Goal: Task Accomplishment & Management: Manage account settings

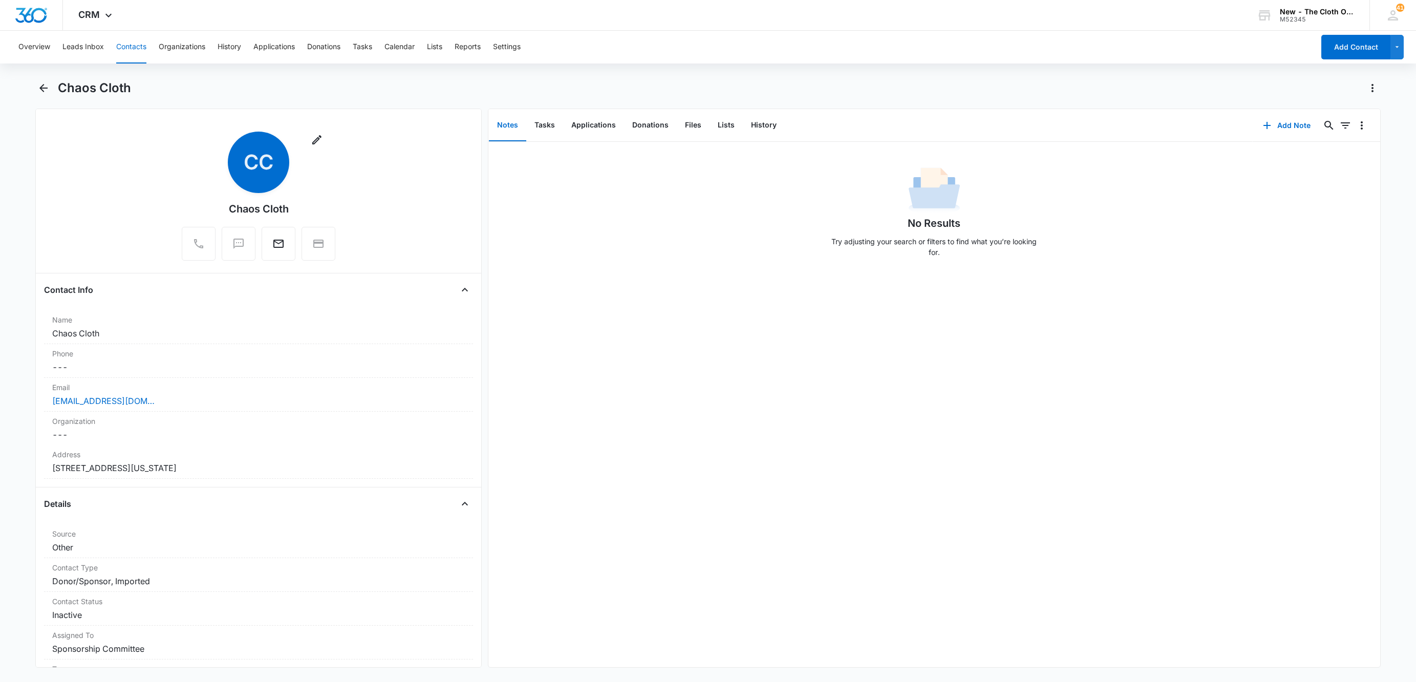
scroll to position [768, 0]
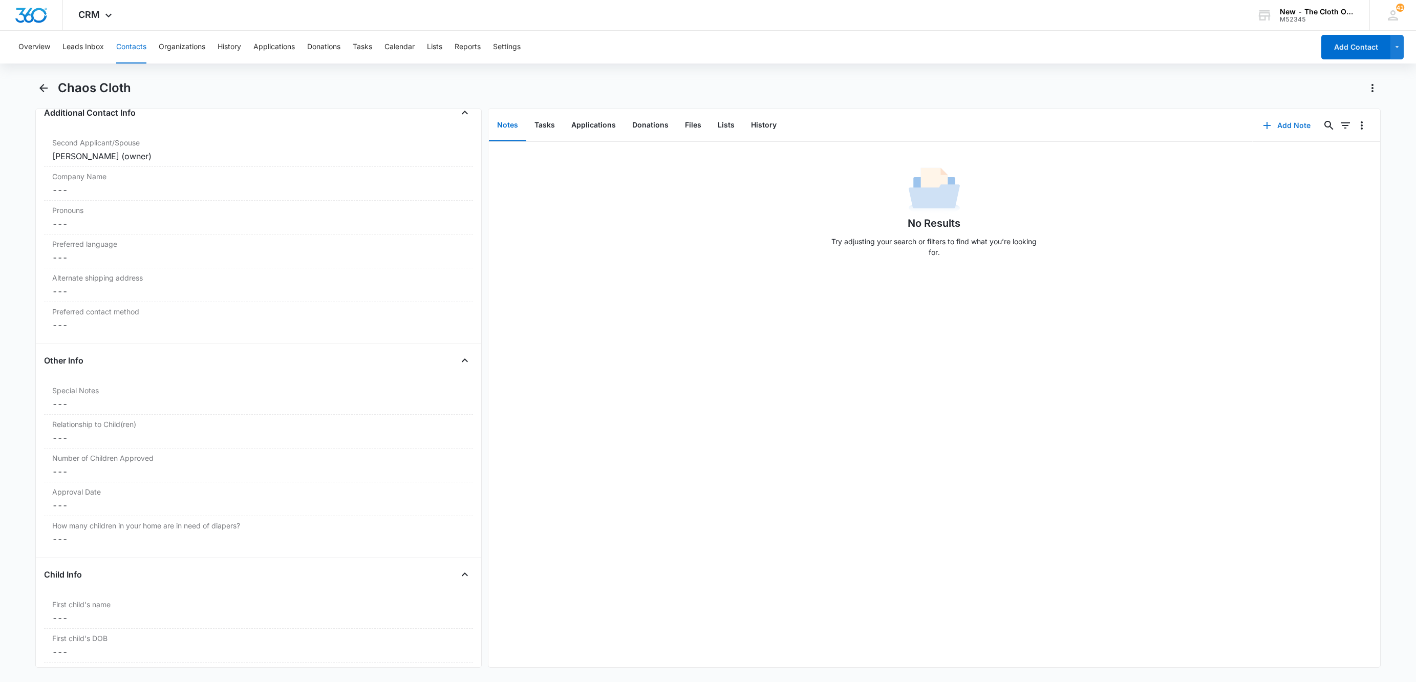
click at [1271, 129] on button "Add Note" at bounding box center [1287, 125] width 68 height 25
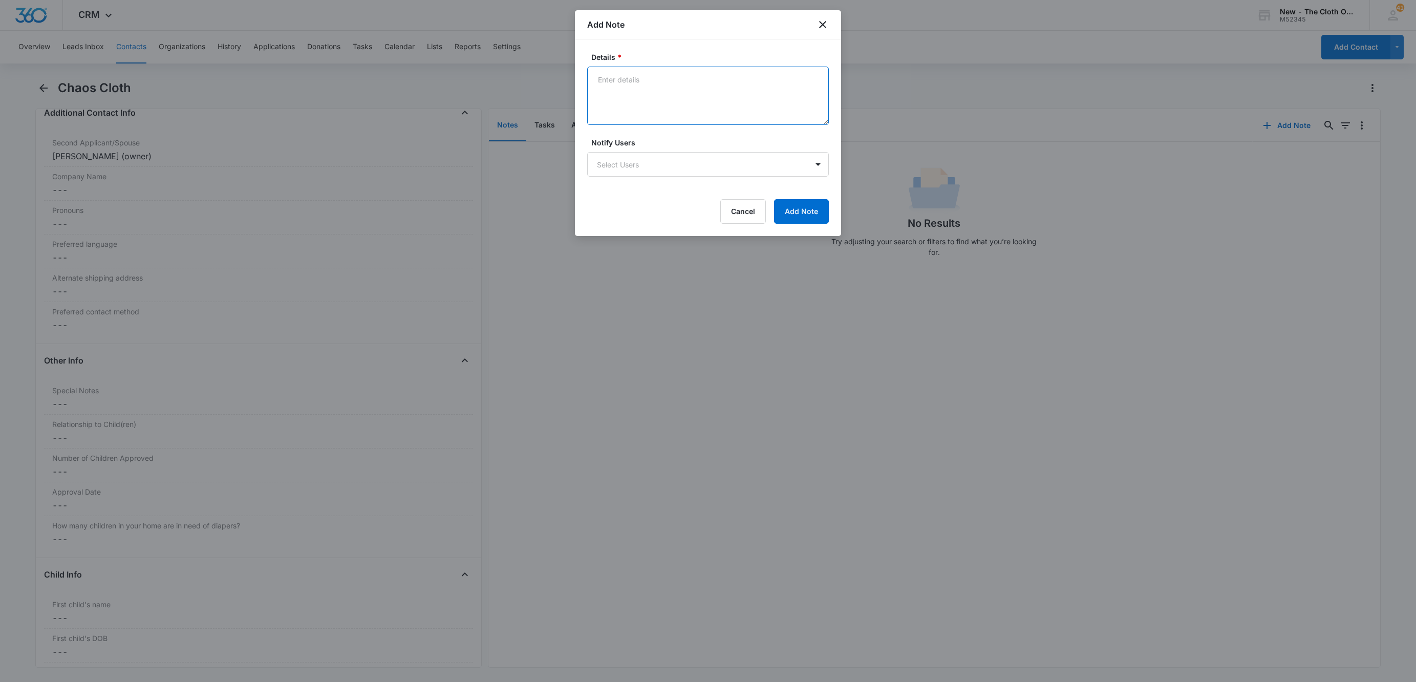
click at [693, 100] on textarea "Details *" at bounding box center [708, 96] width 242 height 58
type textarea "Per PM with [PERSON_NAME] after seeing her post inventory liquidation post in F…"
click at [814, 220] on button "Add Note" at bounding box center [801, 211] width 55 height 25
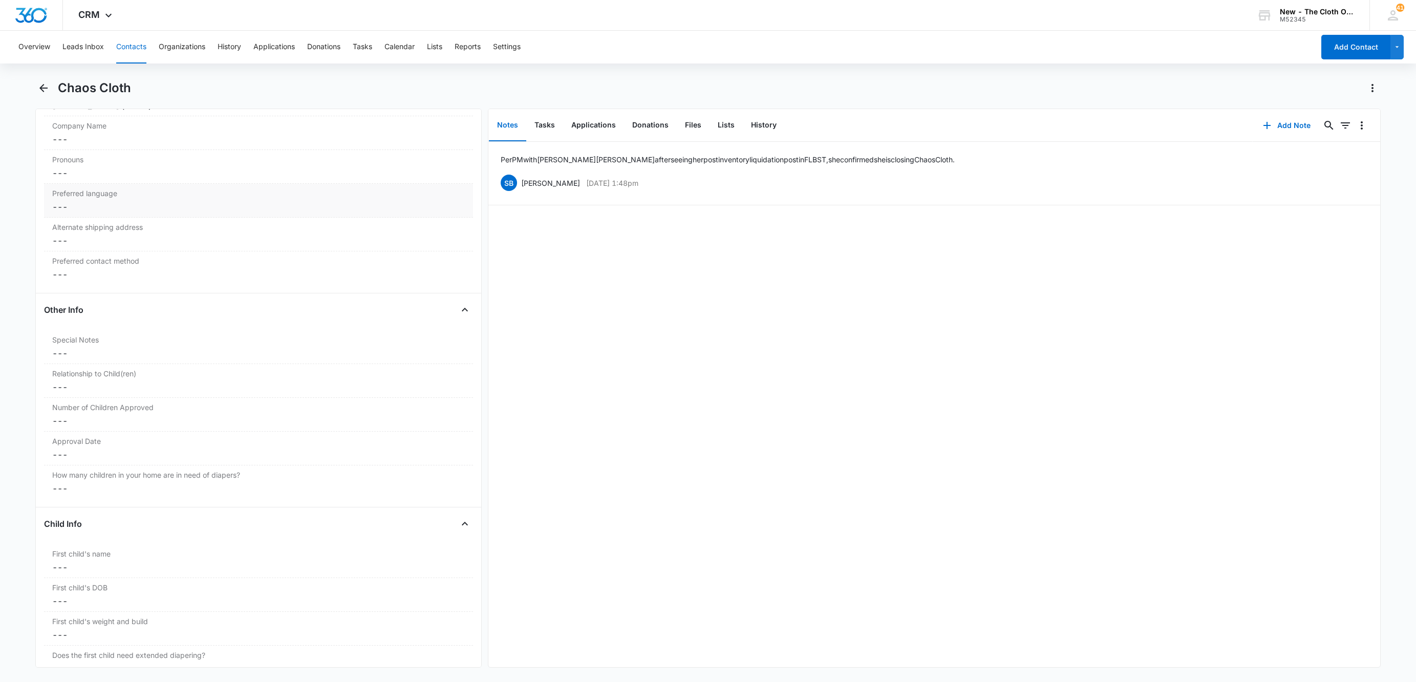
scroll to position [845, 0]
click at [1357, 182] on button "Edit" at bounding box center [1362, 182] width 11 height 19
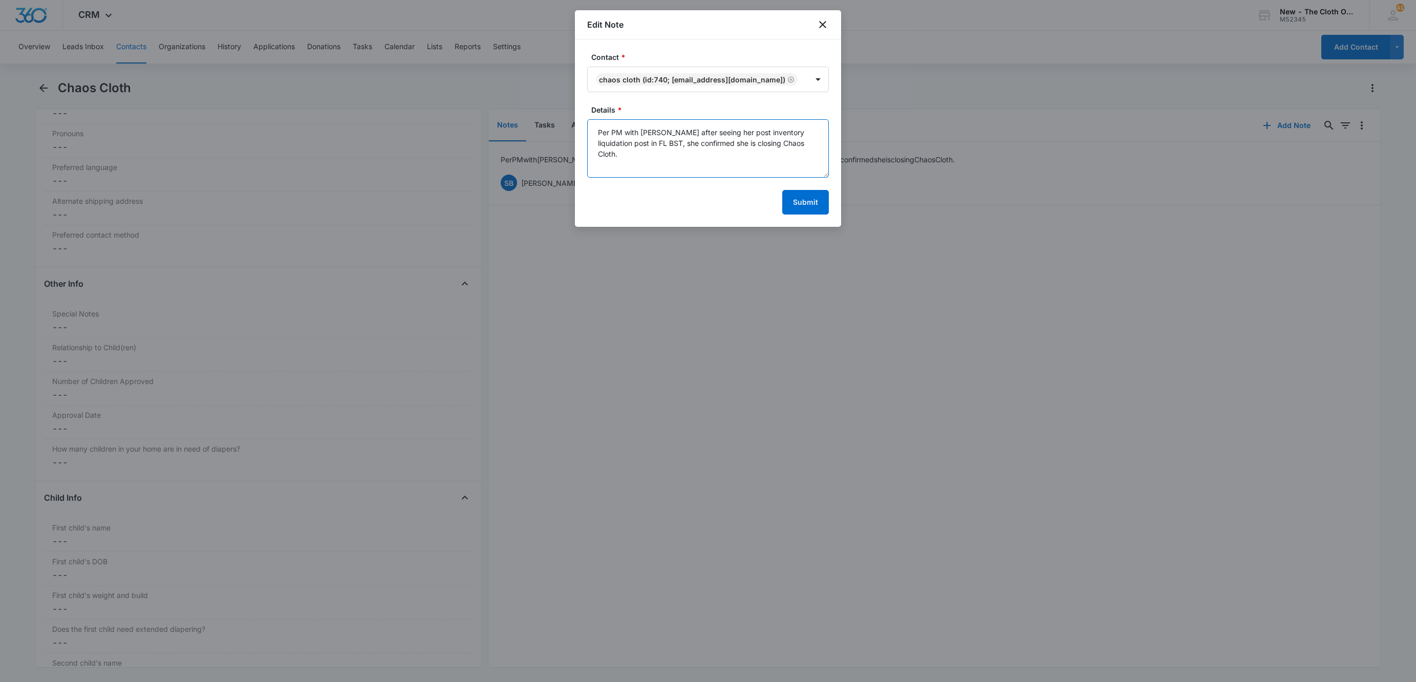
click at [637, 146] on textarea "Per PM with [PERSON_NAME] after seeing her post inventory liquidation post in F…" at bounding box center [708, 148] width 242 height 58
type textarea "Per PM with [PERSON_NAME] after seeing her post inventory liquidation in [GEOGR…"
click at [805, 201] on button "Submit" at bounding box center [805, 202] width 47 height 25
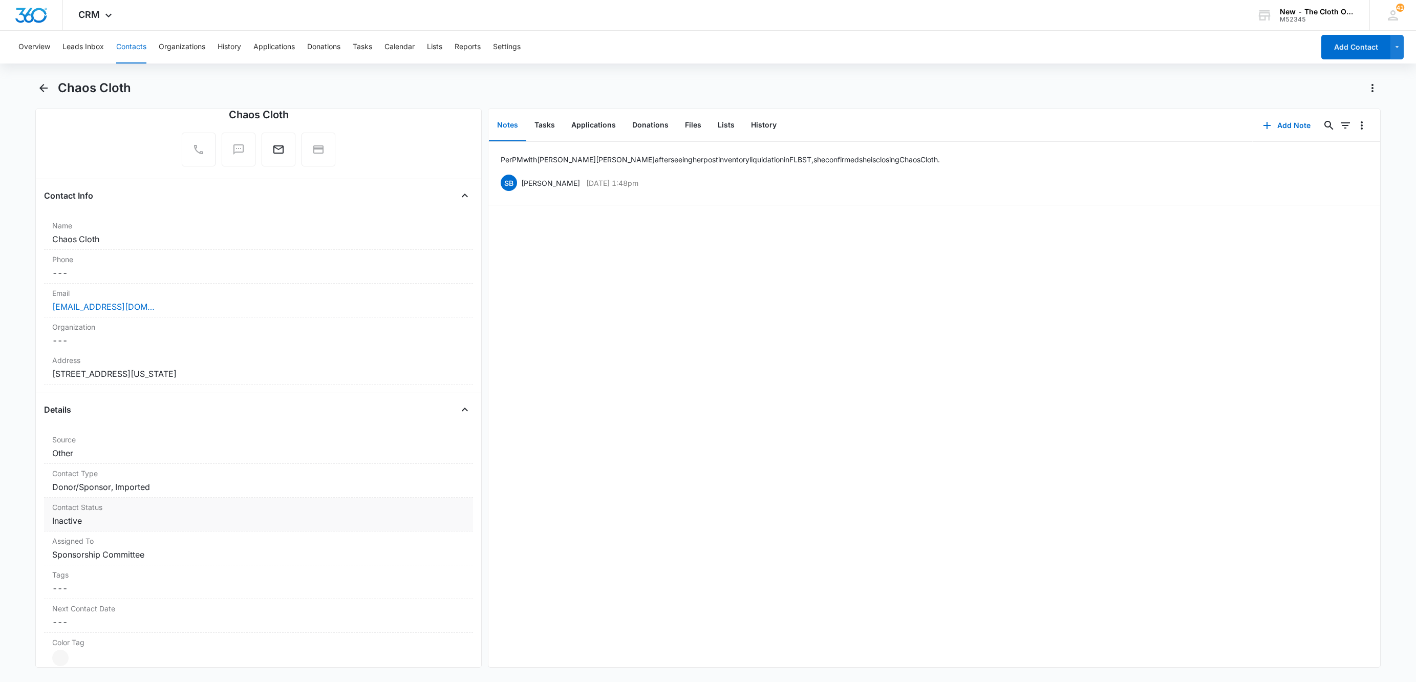
scroll to position [230, 0]
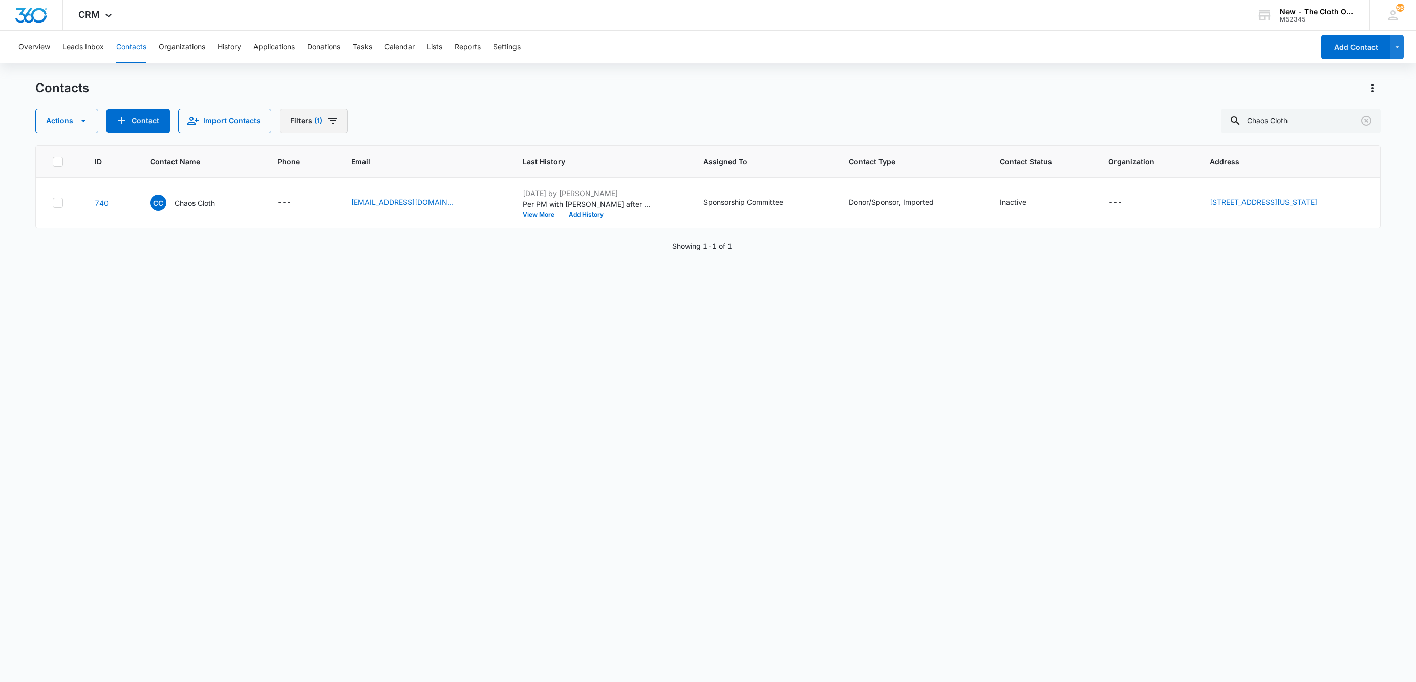
click at [310, 114] on button "Filters (1)" at bounding box center [314, 121] width 68 height 25
click at [366, 319] on button "Clear All" at bounding box center [351, 328] width 118 height 19
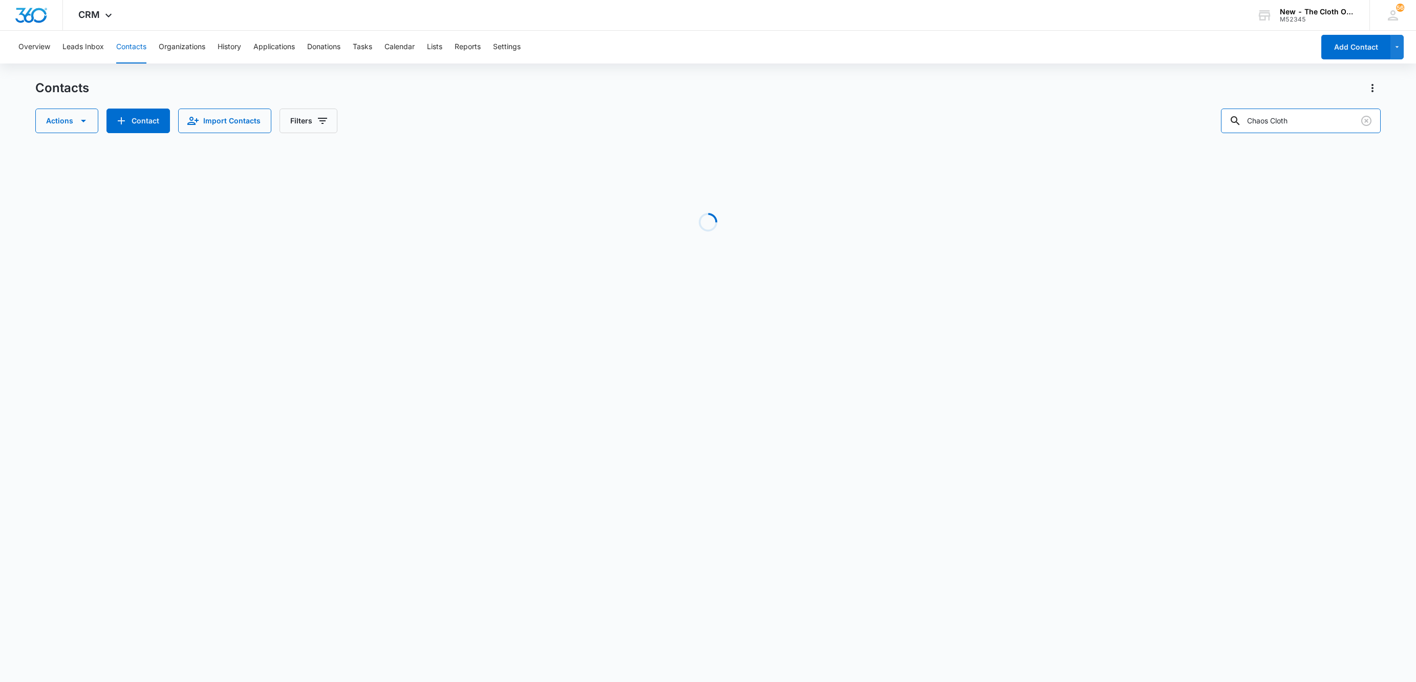
drag, startPoint x: 1320, startPoint y: 123, endPoint x: 1074, endPoint y: 143, distance: 247.0
click at [1079, 135] on div "Contacts Actions Contact Import Contacts Filters Chaos Cloth Loading No Results…" at bounding box center [707, 195] width 1345 height 231
paste input "Rachel Campbell"
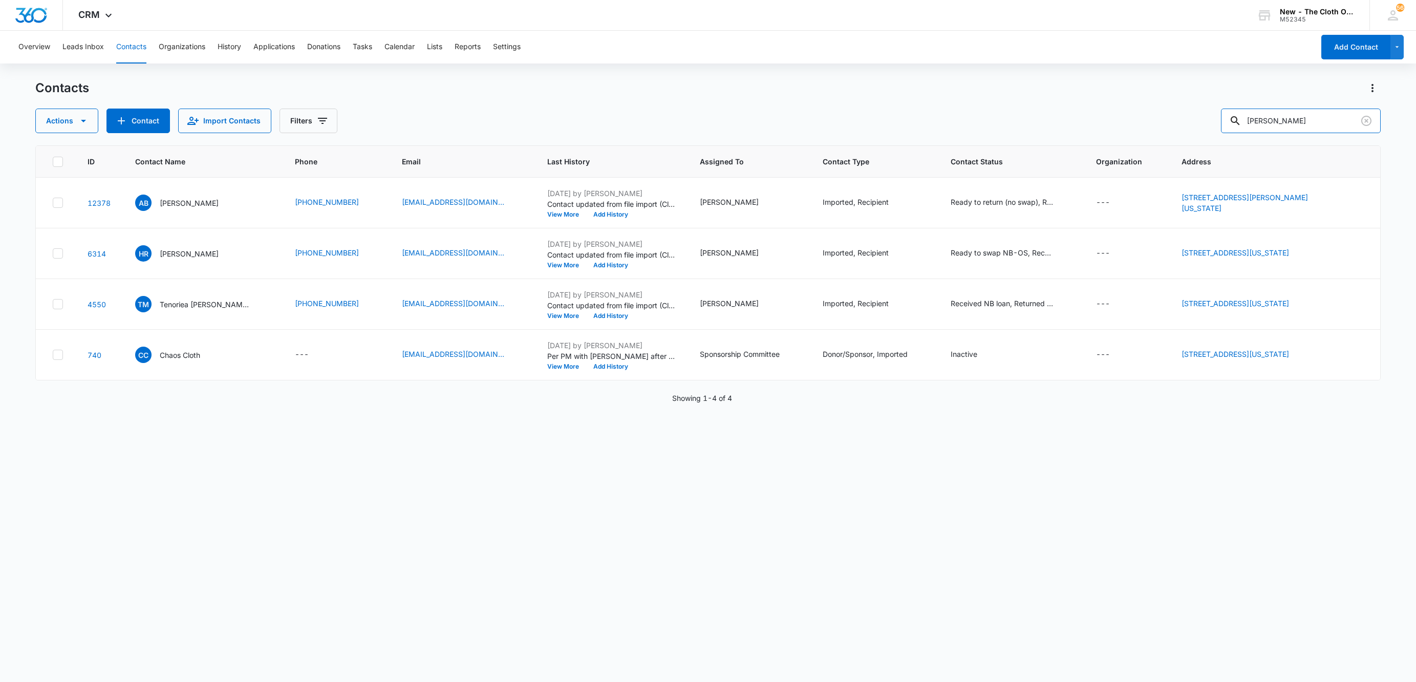
type input "Rachel Campbell"
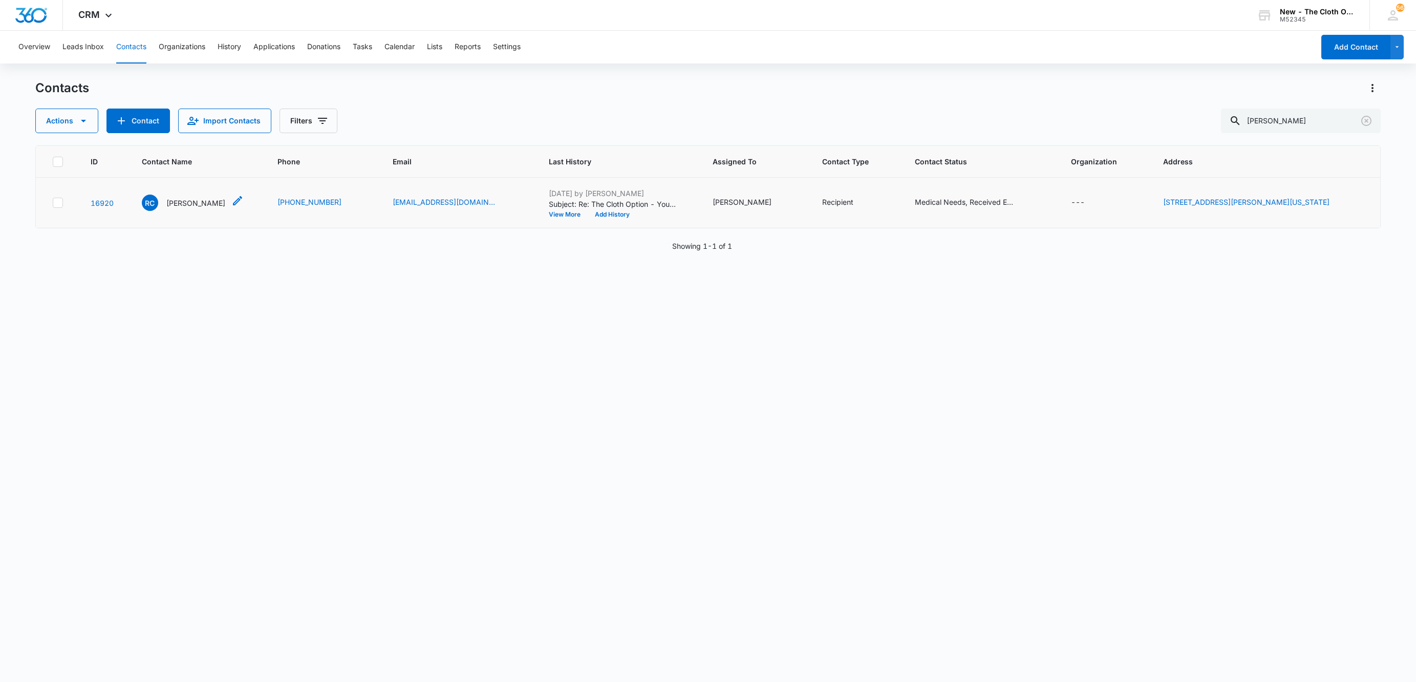
click at [206, 200] on p "Rachel Campbell" at bounding box center [195, 203] width 59 height 11
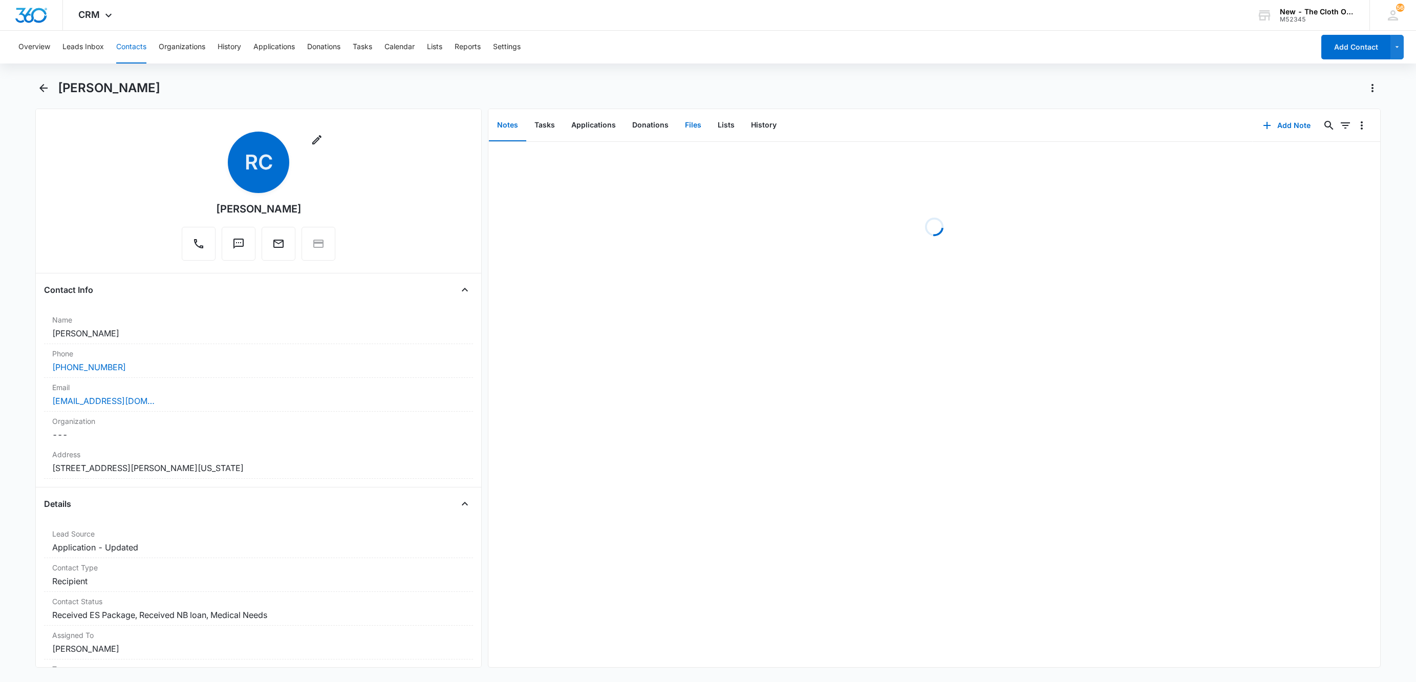
click at [695, 128] on button "Files" at bounding box center [693, 126] width 33 height 32
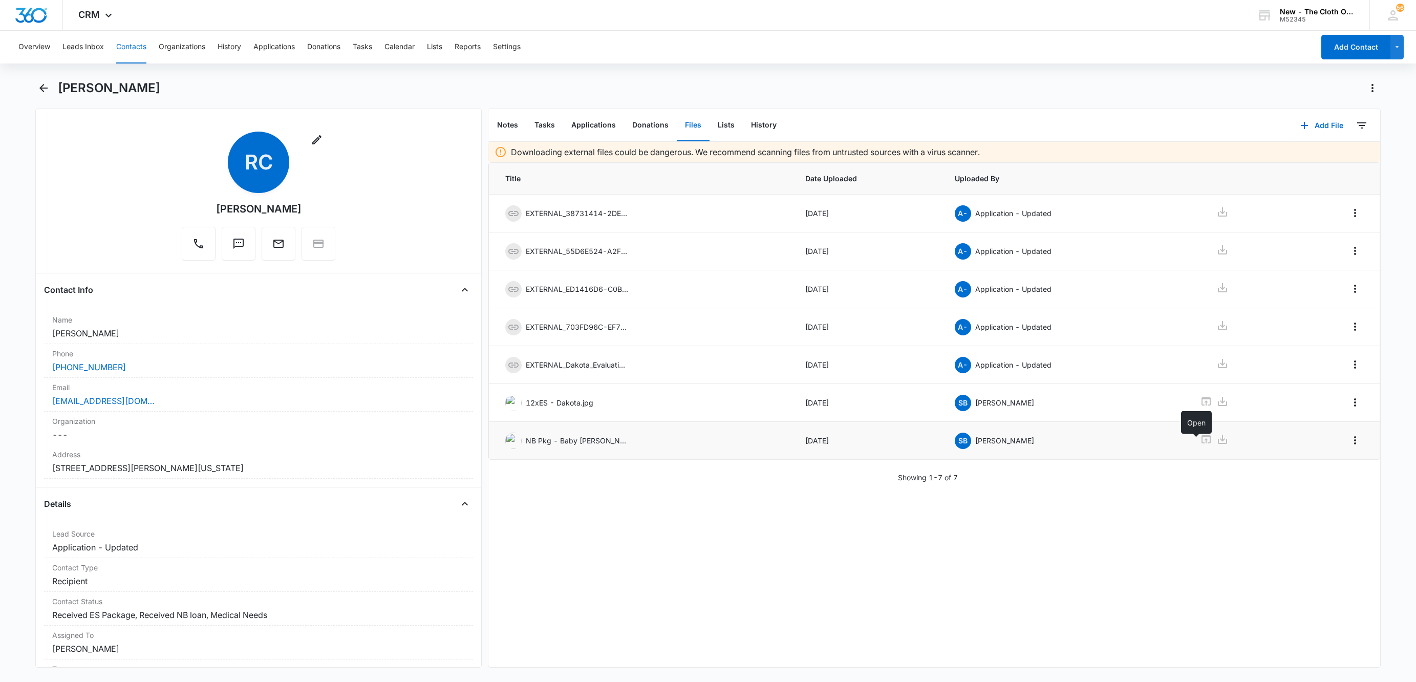
click at [1200, 445] on icon at bounding box center [1206, 439] width 12 height 12
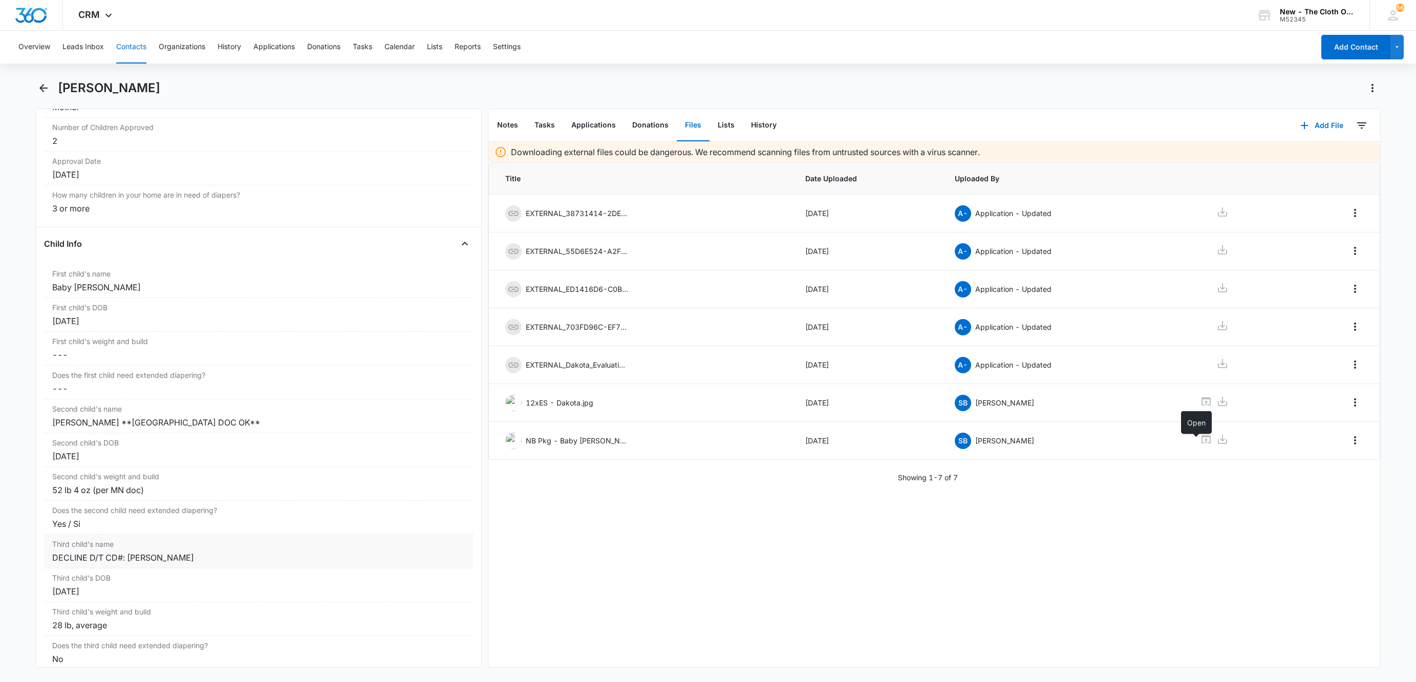
scroll to position [1075, 0]
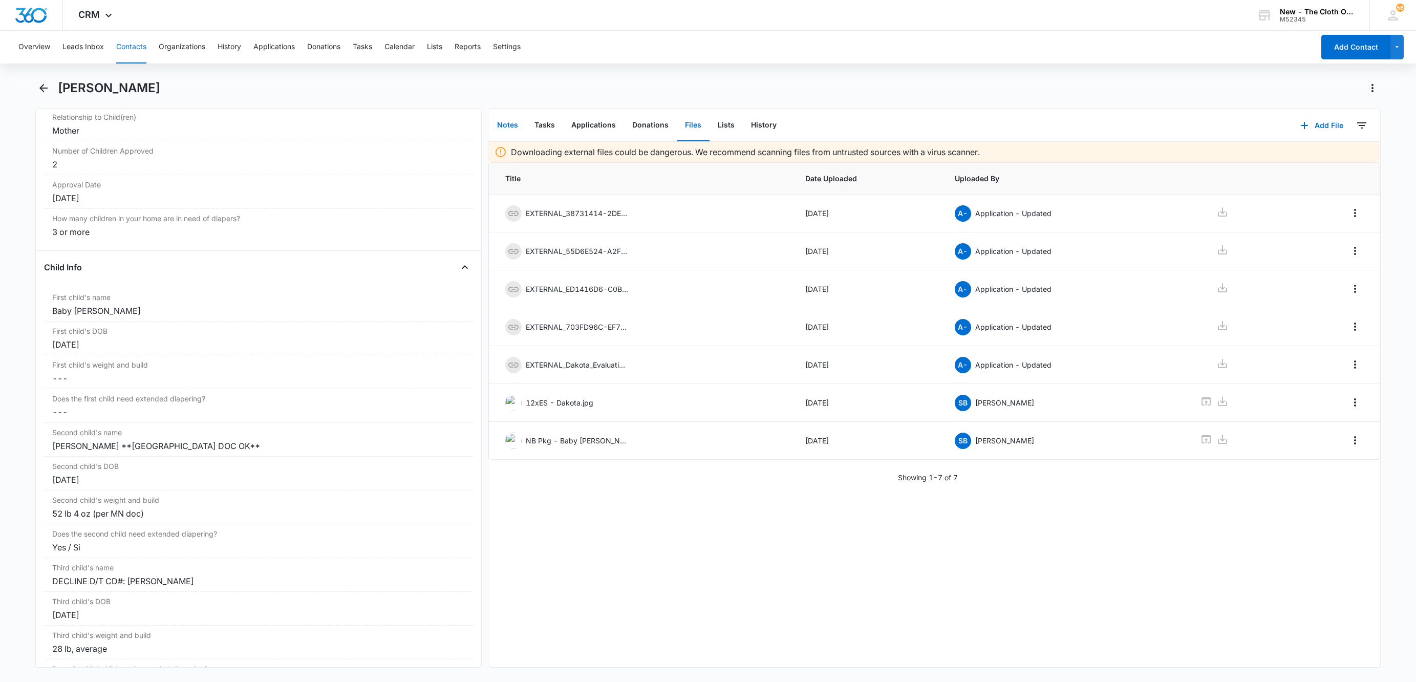
click at [501, 117] on button "Notes" at bounding box center [507, 126] width 37 height 32
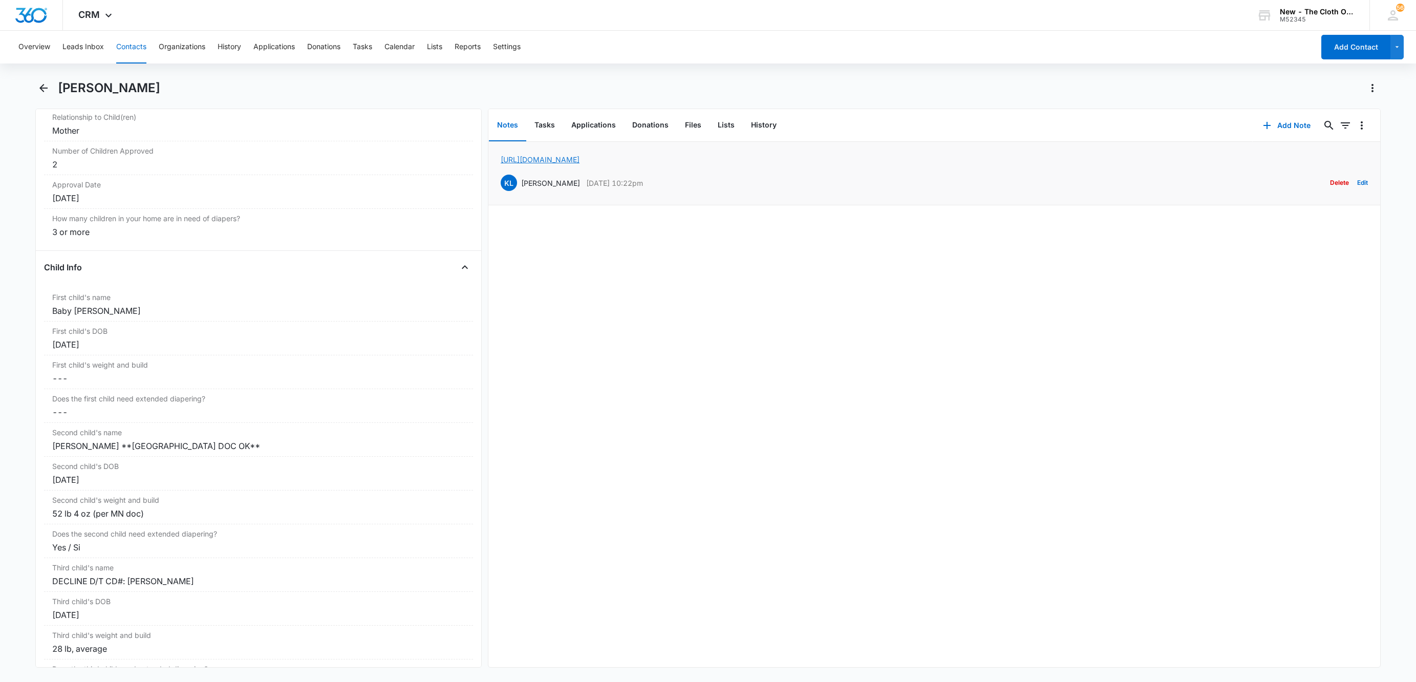
click at [580, 156] on link "https://www.facebook.com/rachelsuecampbell" at bounding box center [540, 159] width 79 height 9
click at [123, 41] on button "Contacts" at bounding box center [131, 47] width 30 height 33
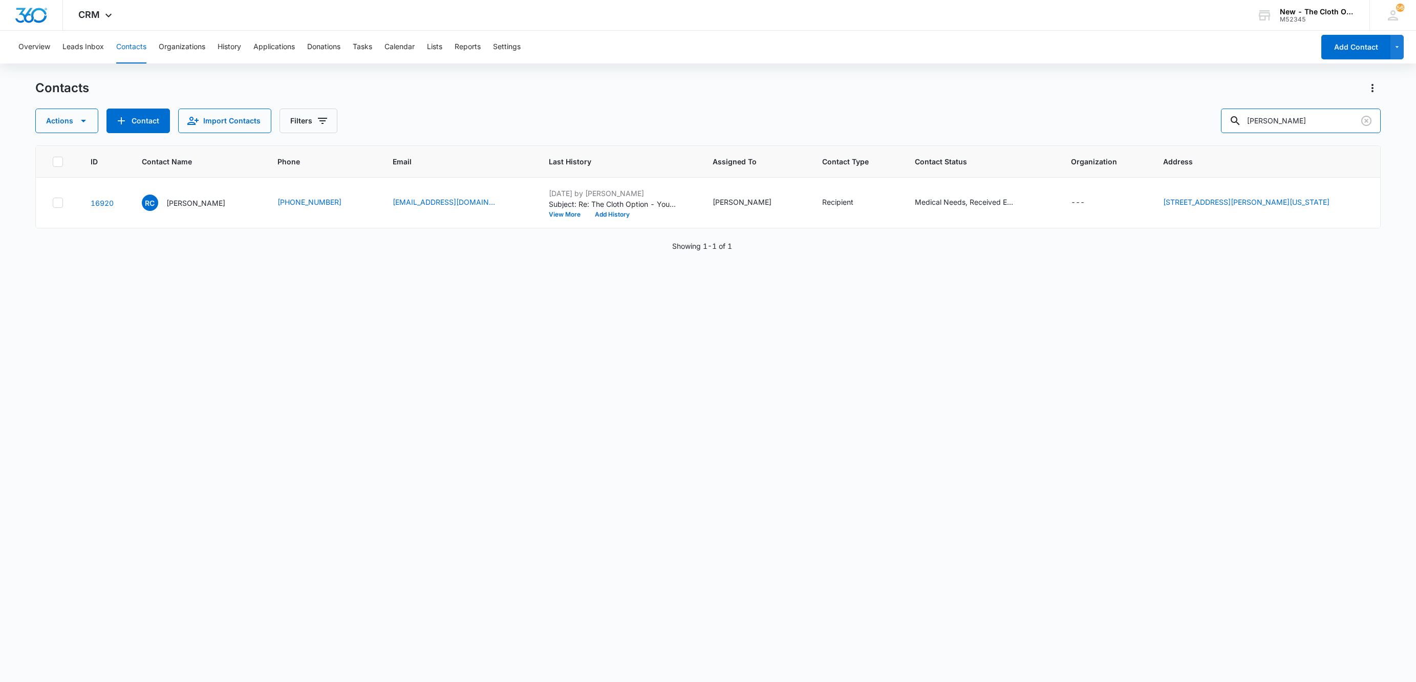
drag, startPoint x: 1155, startPoint y: 104, endPoint x: 865, endPoint y: 122, distance: 290.3
click at [872, 118] on div "Actions Contact Import Contacts Filters Rachel Campbell" at bounding box center [707, 121] width 1345 height 25
paste input "Samantha Davis"
type input "Samantha Davis"
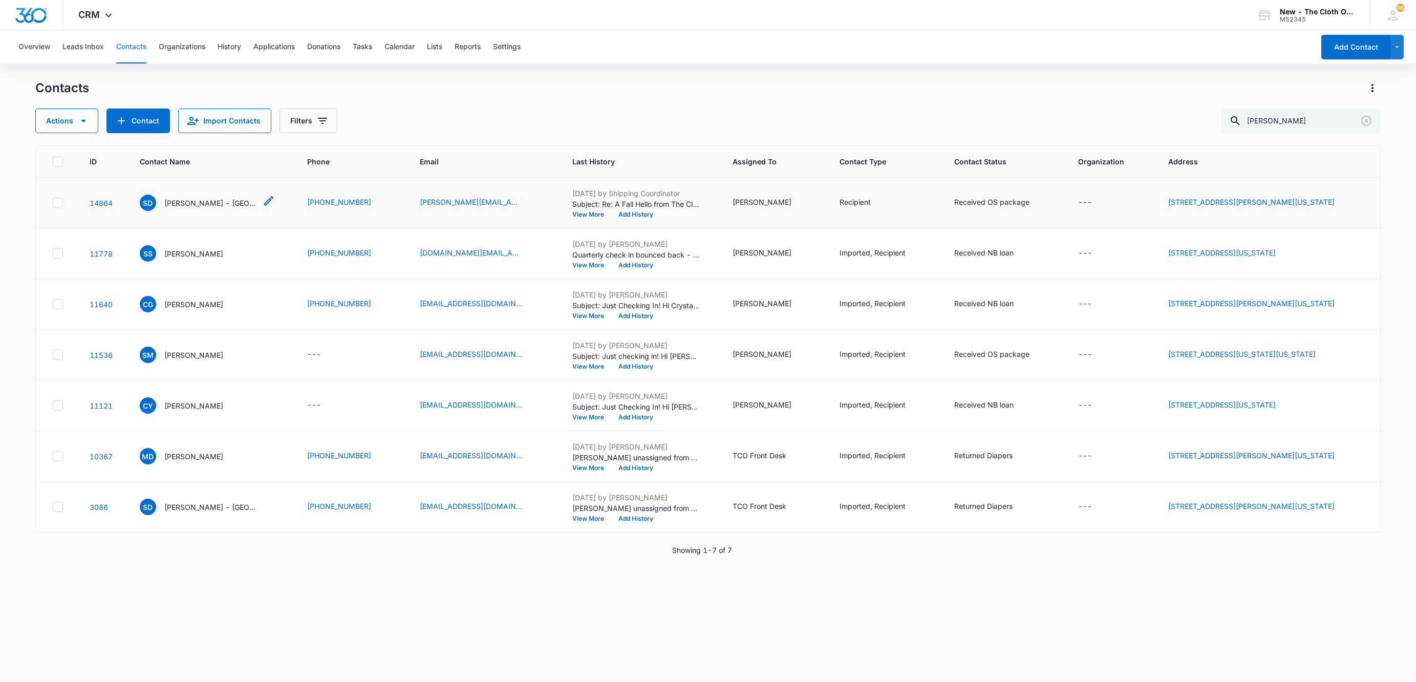
click at [189, 209] on div "SD Samantha Davis - KY" at bounding box center [198, 203] width 117 height 16
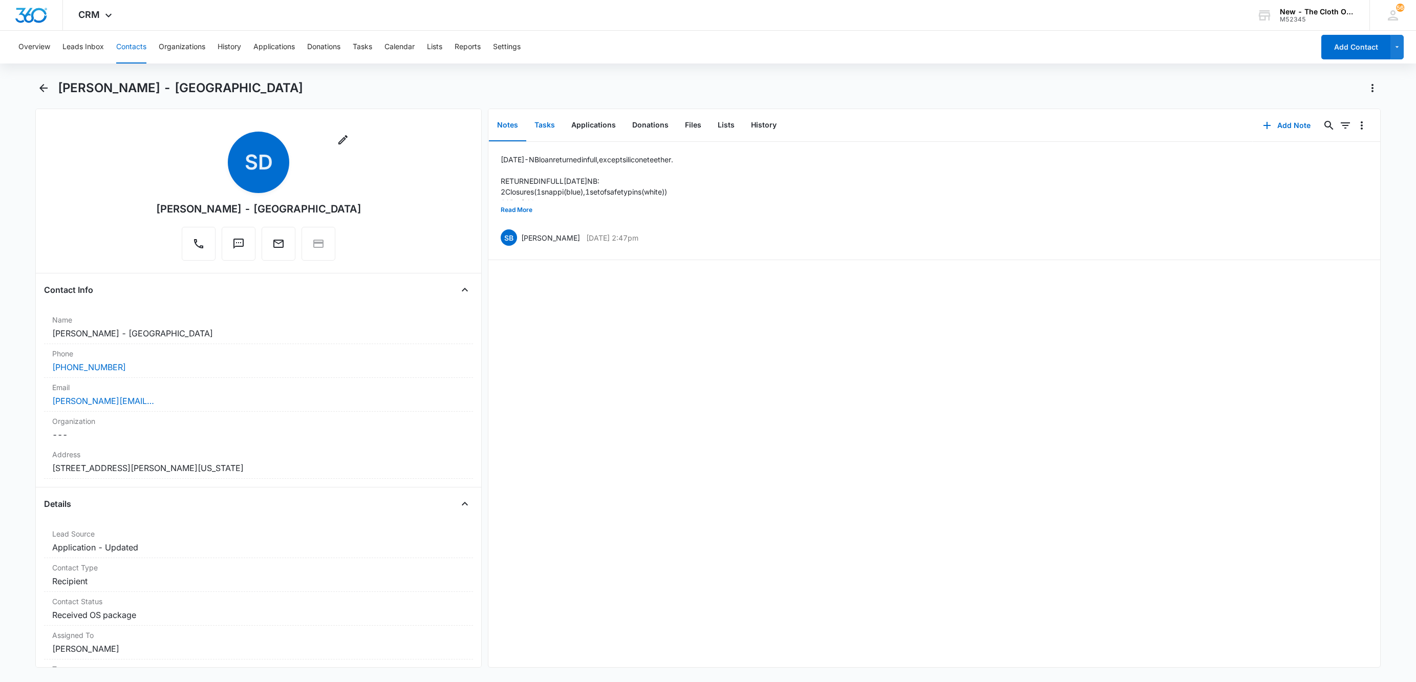
click at [544, 131] on button "Tasks" at bounding box center [544, 126] width 37 height 32
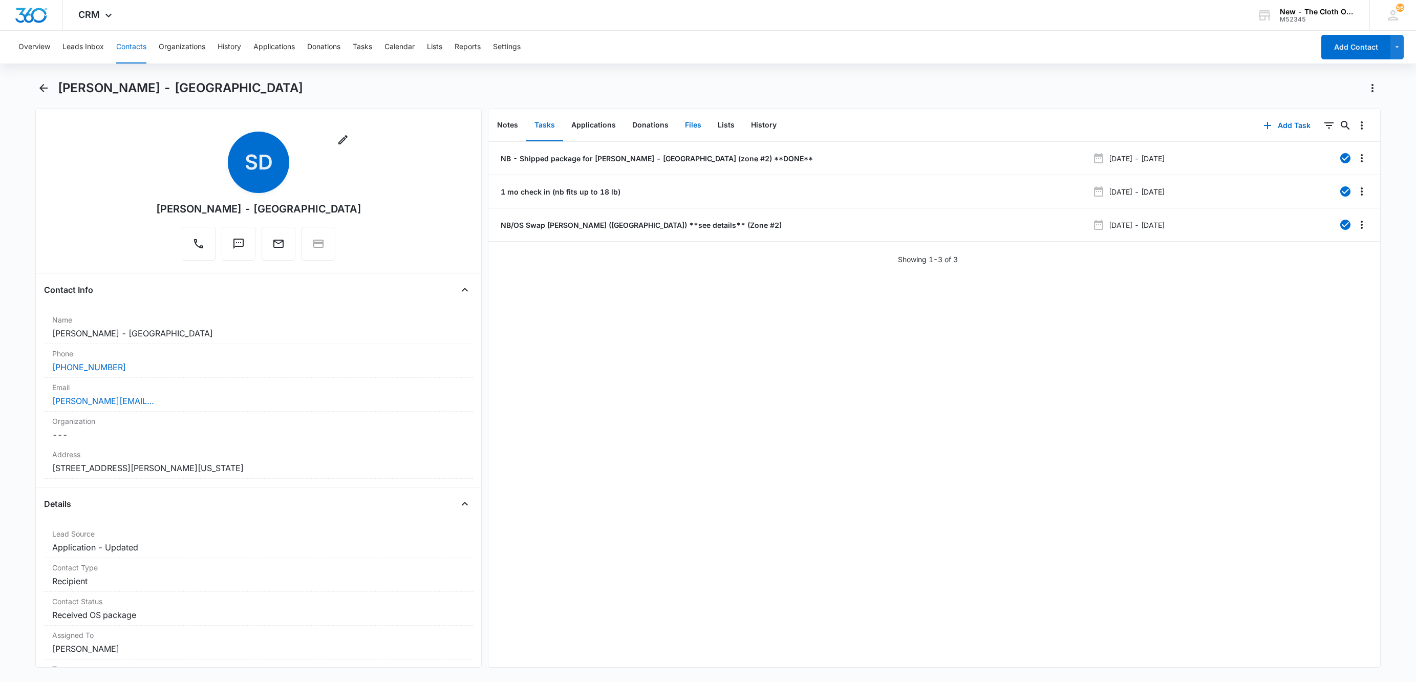
click at [677, 127] on button "Files" at bounding box center [693, 126] width 33 height 32
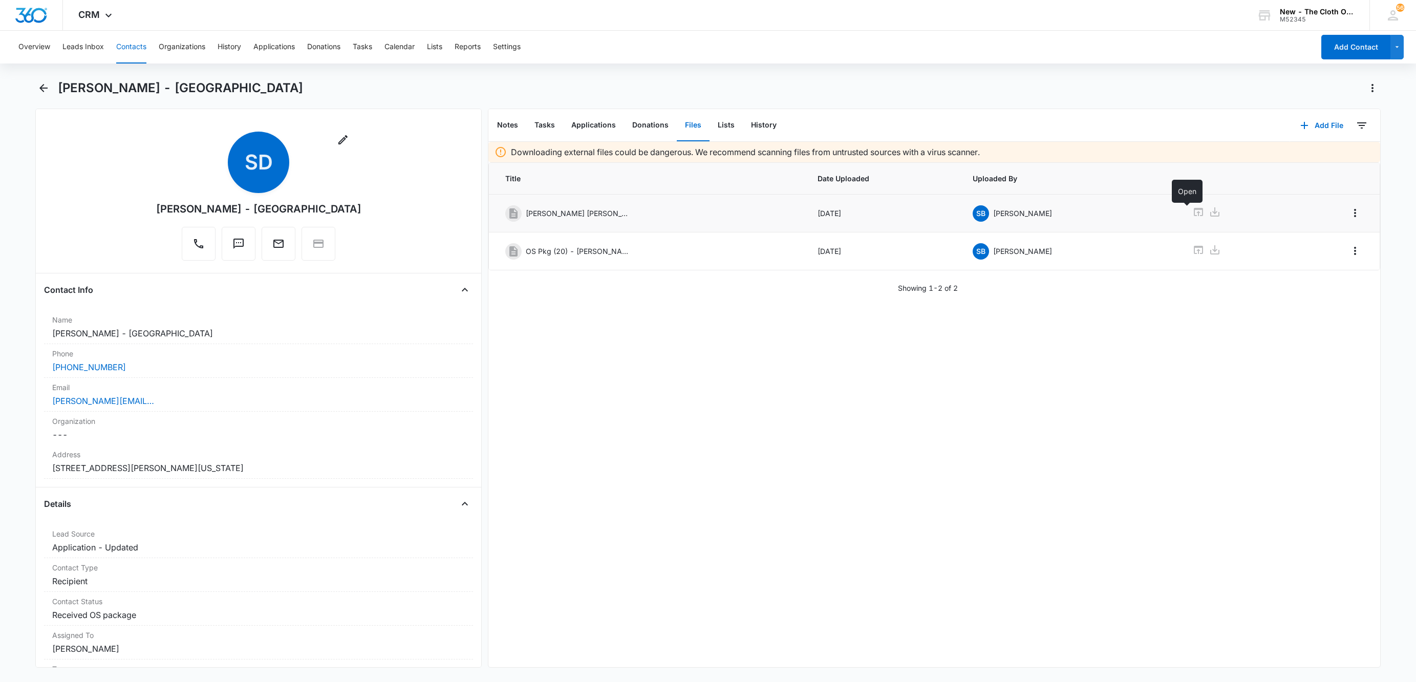
click at [1192, 212] on icon at bounding box center [1198, 212] width 12 height 12
click at [129, 43] on button "Contacts" at bounding box center [131, 47] width 30 height 33
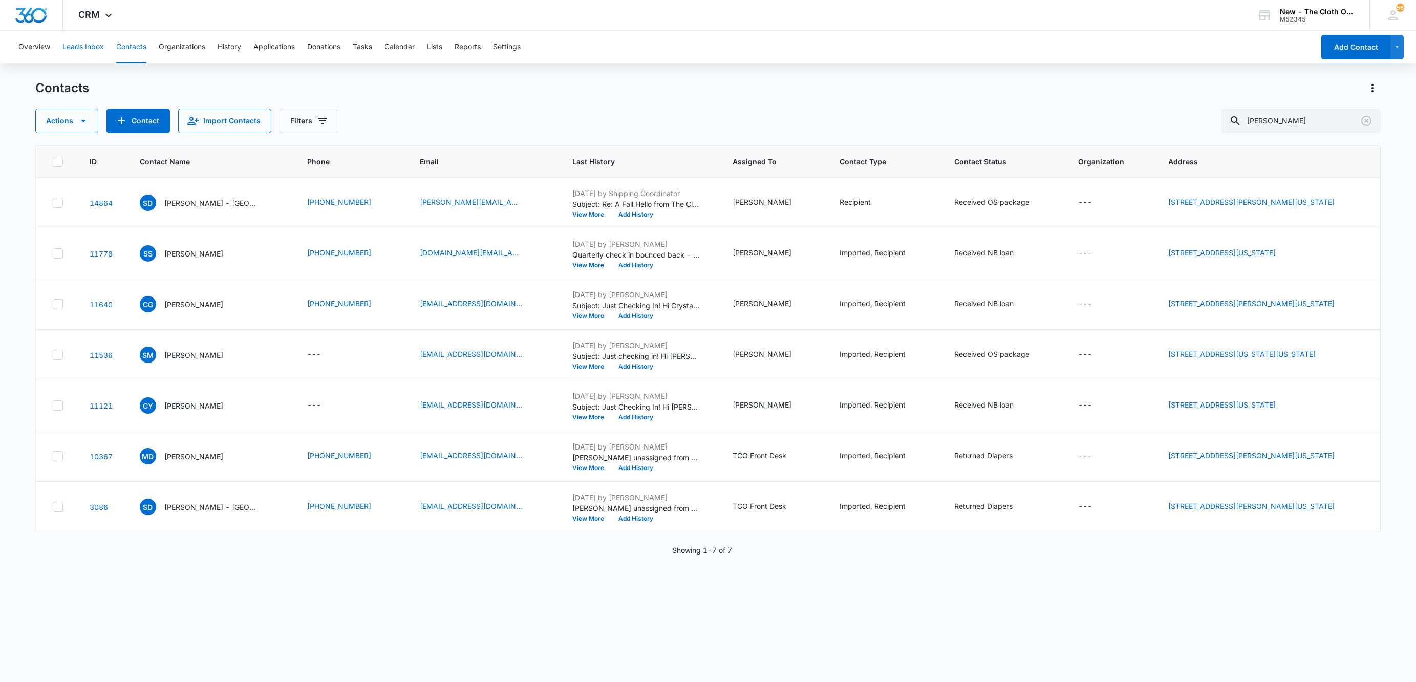
click at [79, 49] on button "Leads Inbox" at bounding box center [82, 47] width 41 height 33
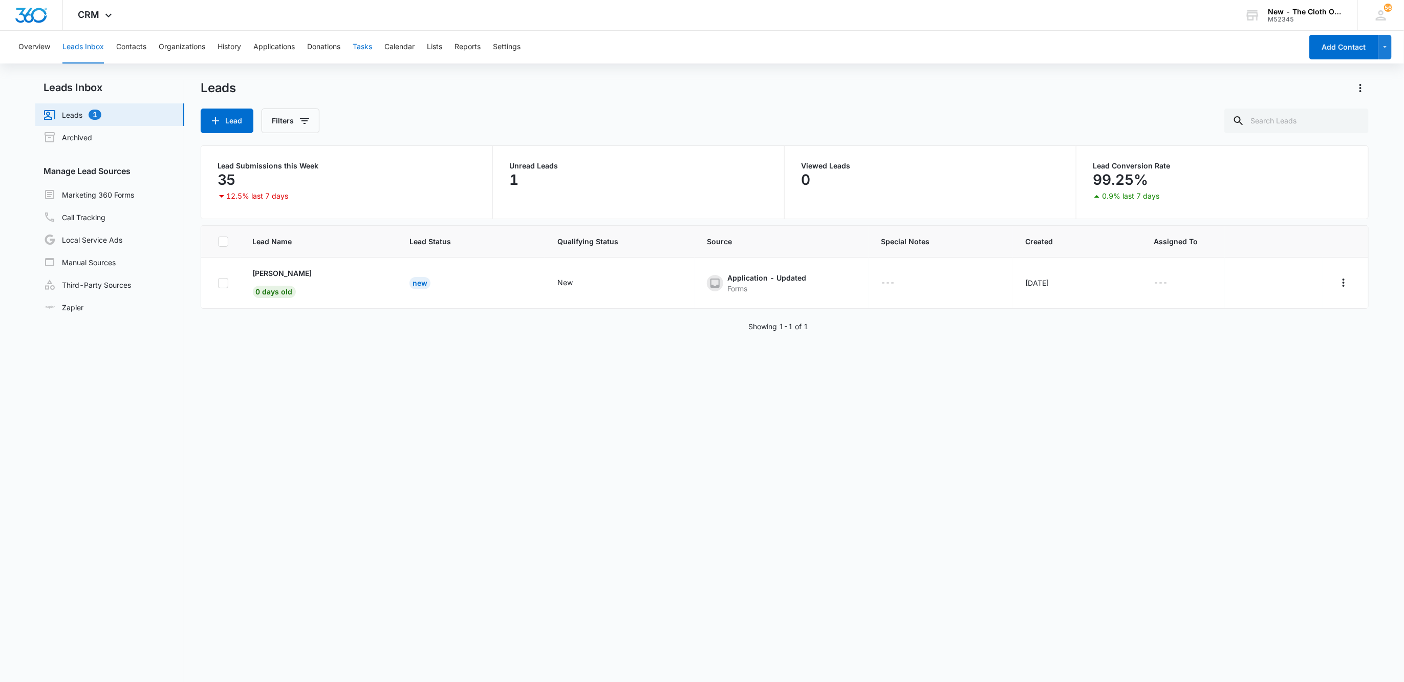
click at [355, 45] on button "Tasks" at bounding box center [362, 47] width 19 height 33
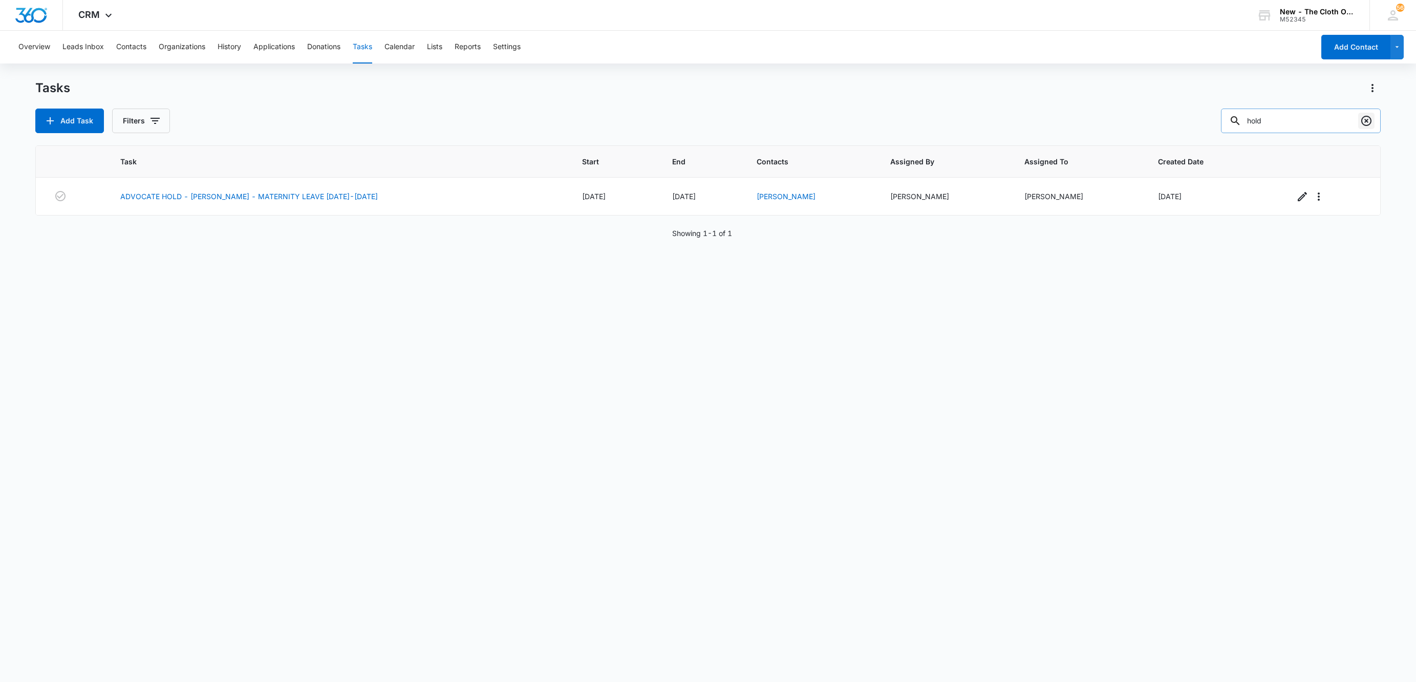
click at [1371, 115] on icon "Clear" at bounding box center [1366, 121] width 12 height 12
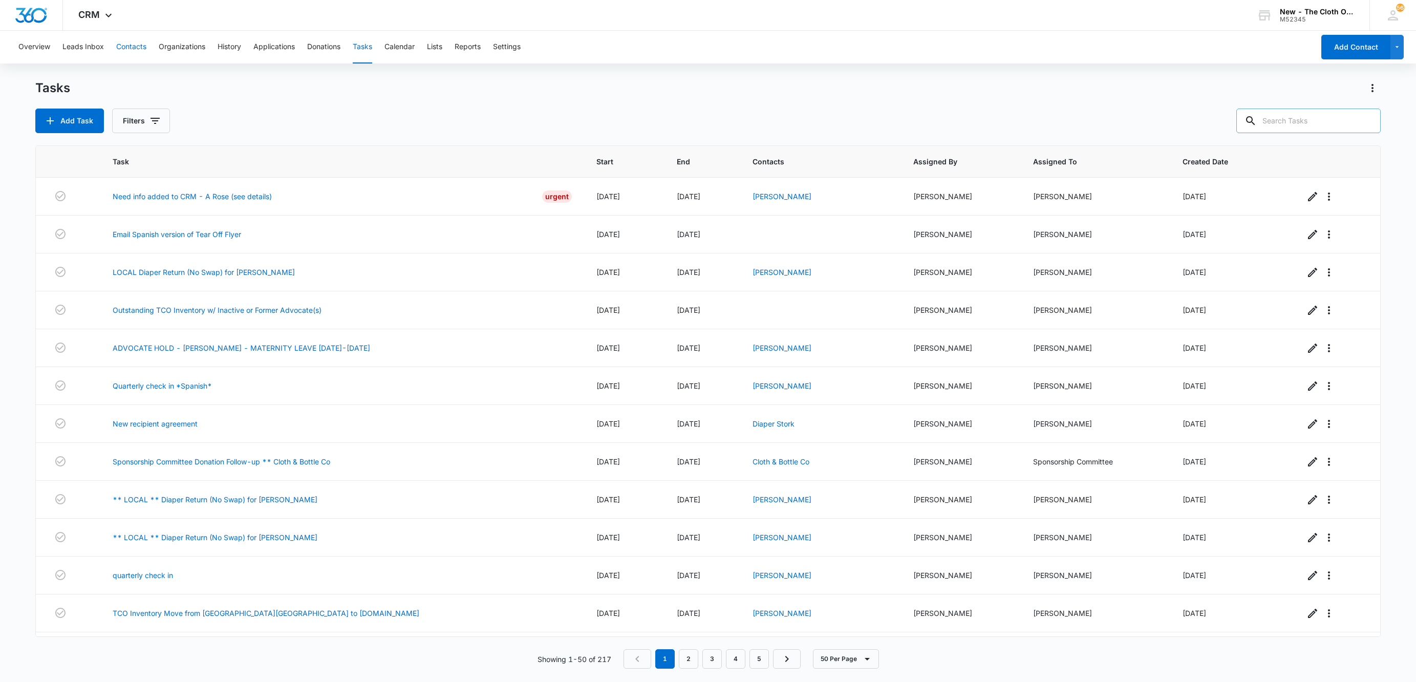
click at [117, 55] on button "Contacts" at bounding box center [131, 47] width 30 height 33
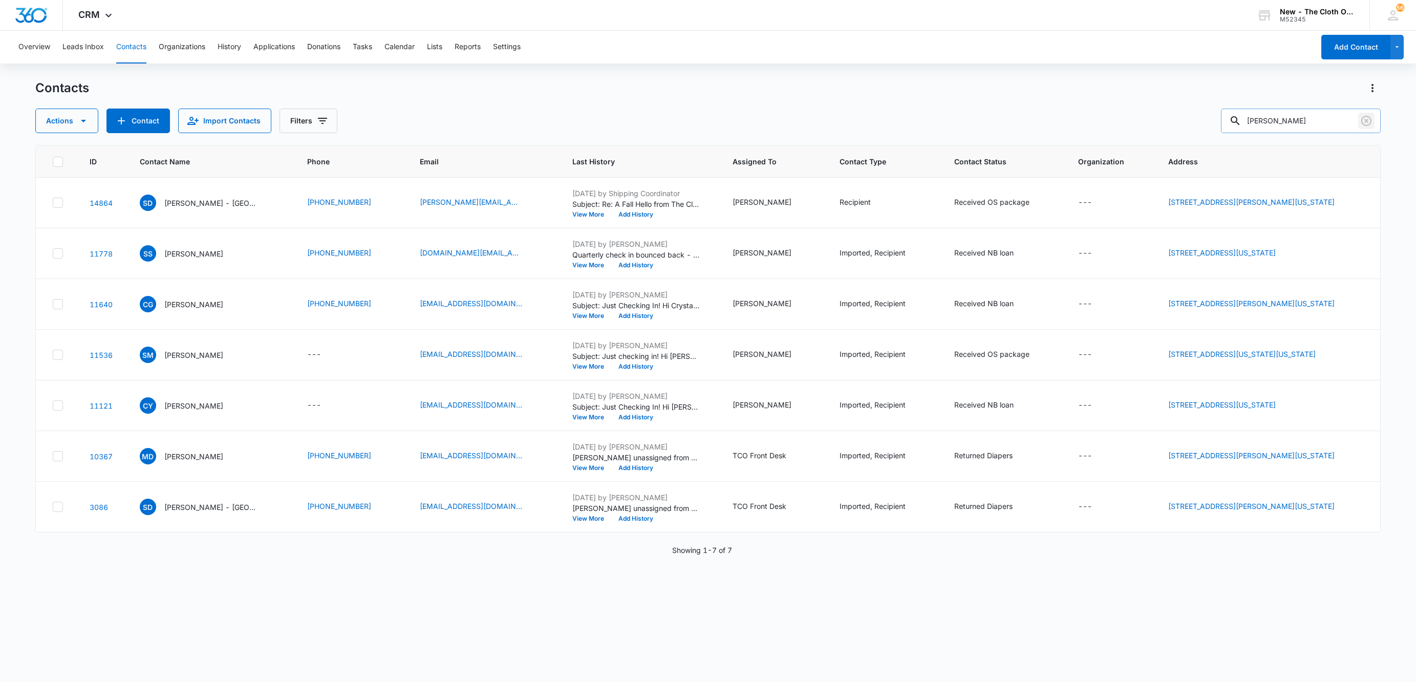
click at [1366, 120] on icon "Clear" at bounding box center [1366, 121] width 10 height 10
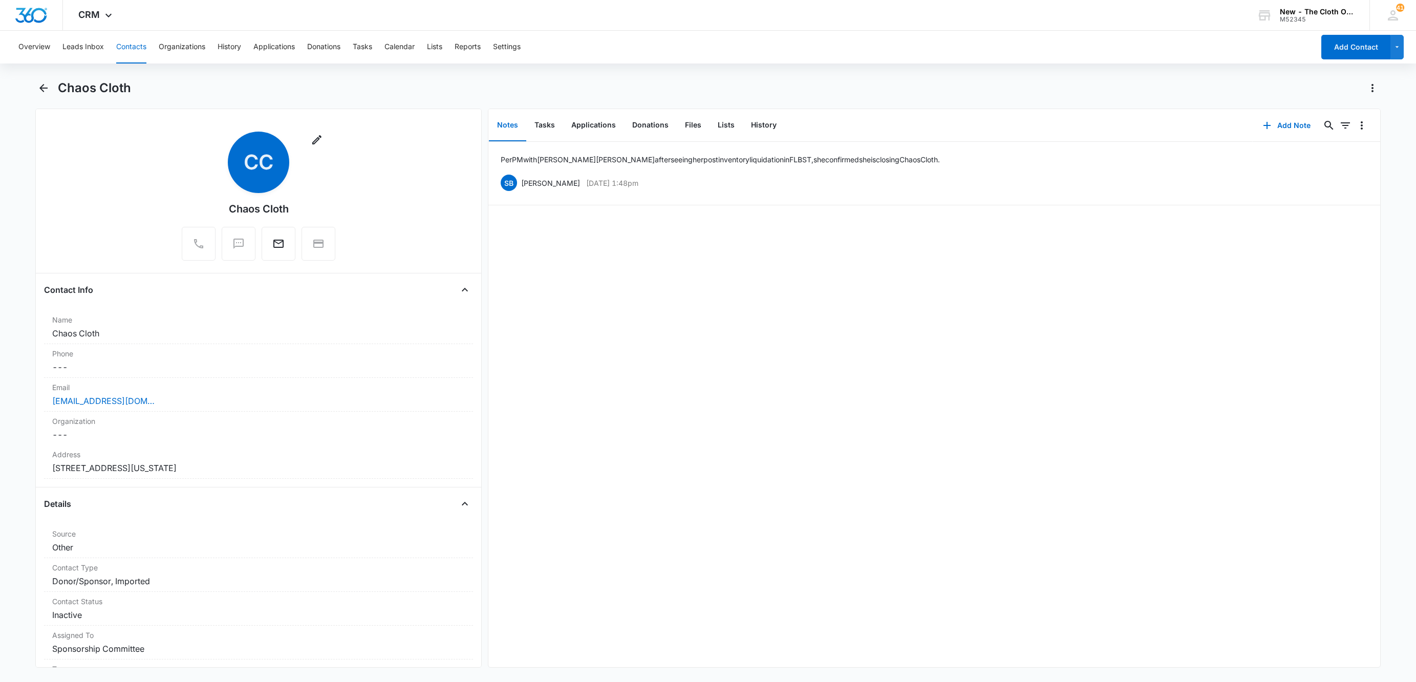
scroll to position [230, 0]
